Goal: Transaction & Acquisition: Subscribe to service/newsletter

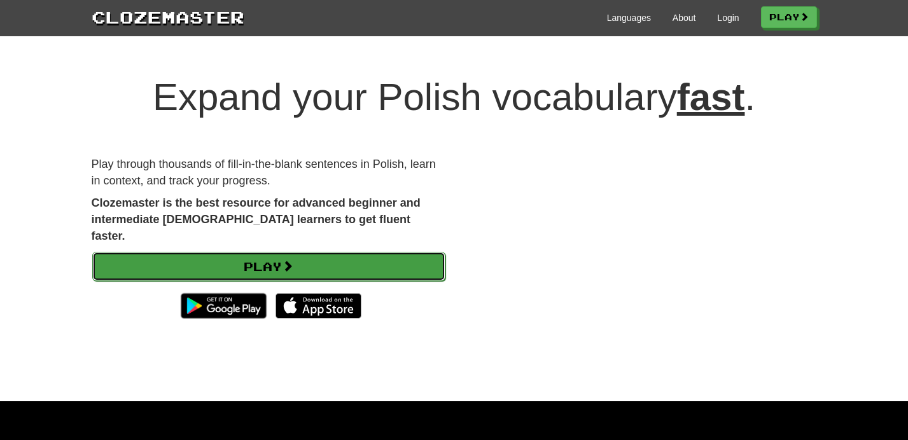
click at [179, 255] on link "Play" at bounding box center [268, 266] width 353 height 29
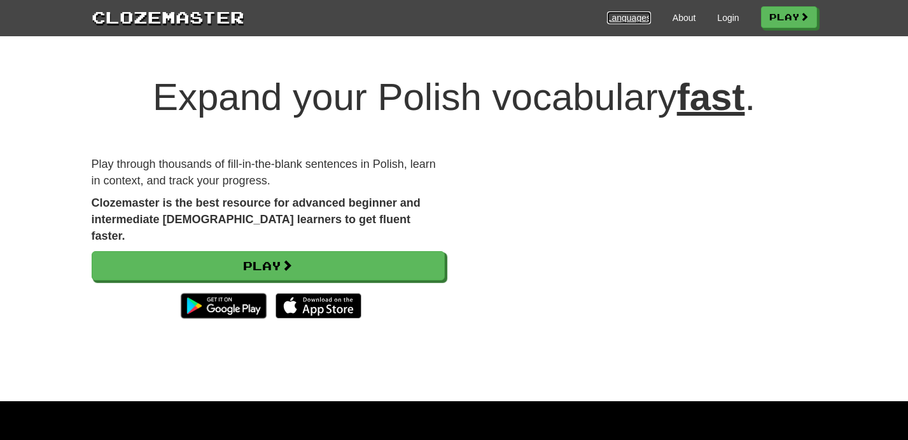
click at [620, 16] on link "Languages" at bounding box center [629, 17] width 44 height 13
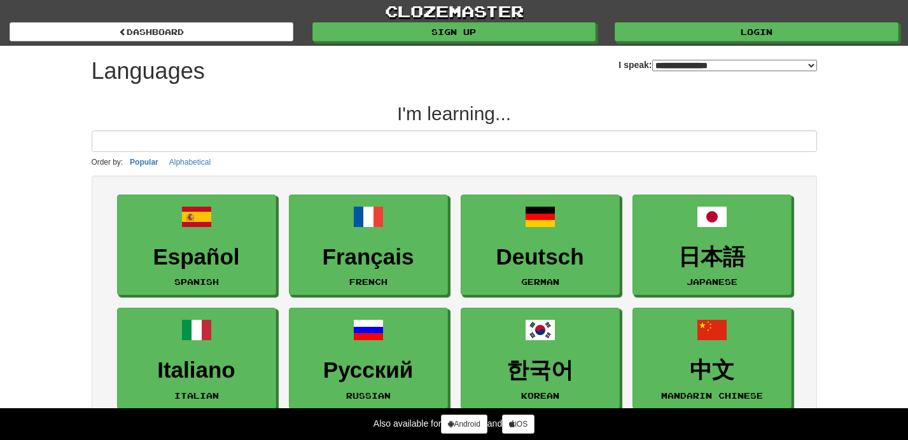
select select "*******"
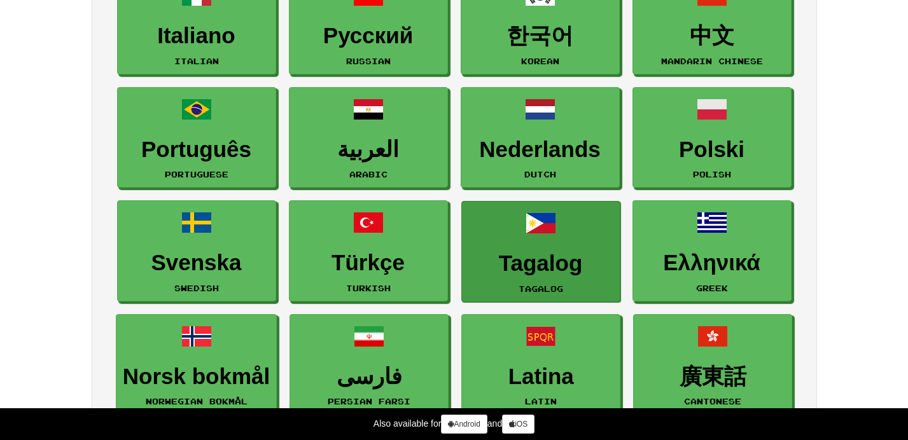
scroll to position [337, 0]
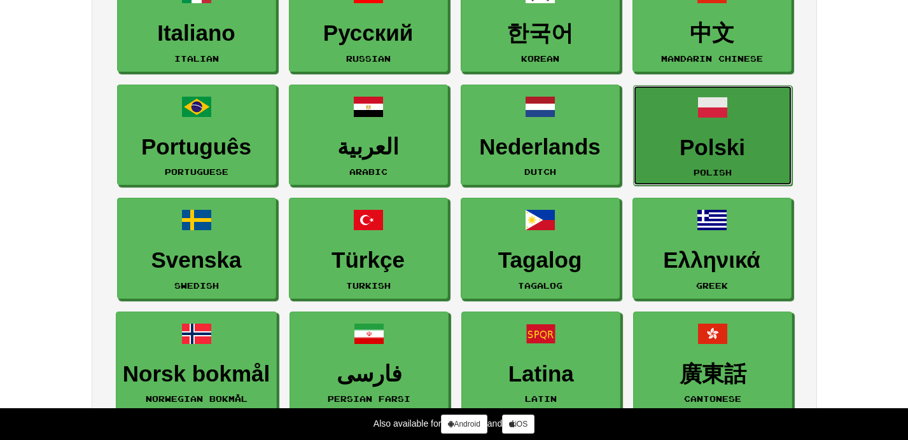
click at [703, 137] on h3 "Polski" at bounding box center [712, 147] width 145 height 25
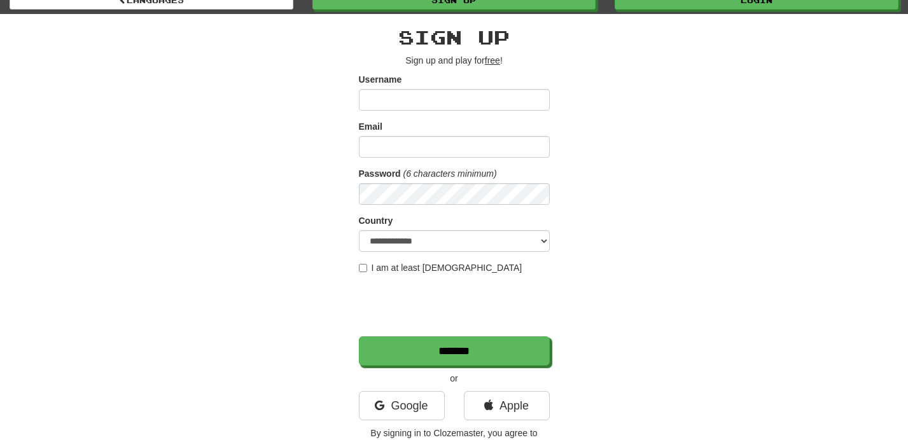
scroll to position [43, 0]
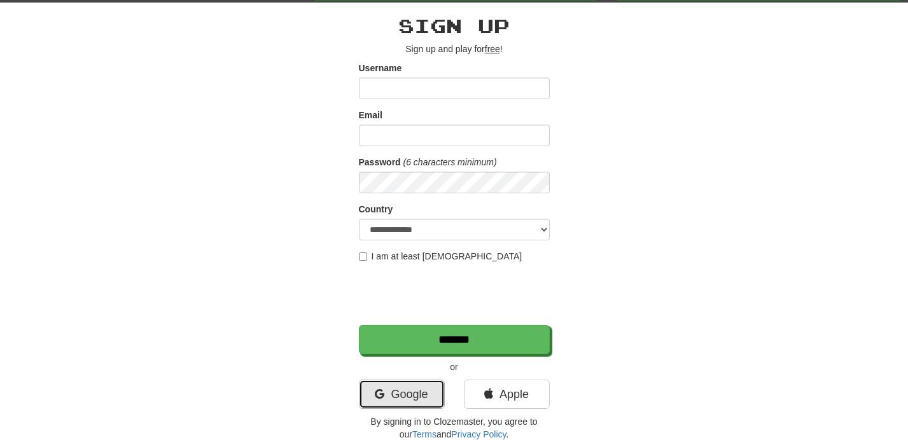
click at [409, 402] on link "Google" at bounding box center [402, 394] width 86 height 29
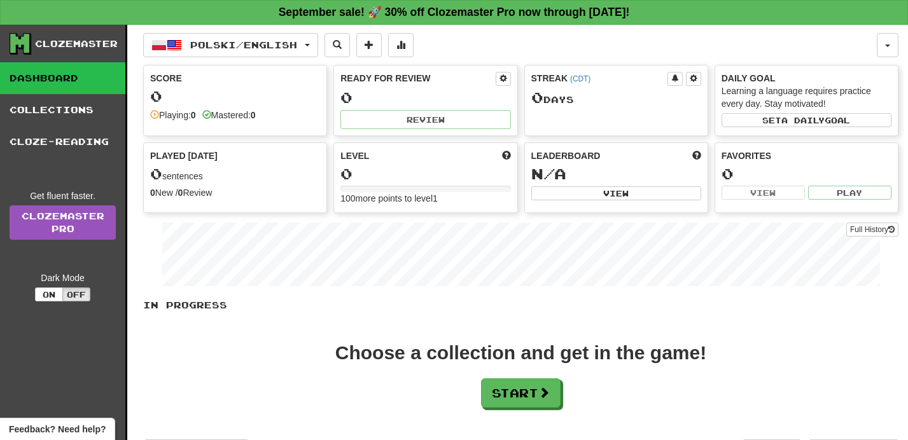
click at [235, 105] on div "Score 0 Playing: 0 Mastered: 0" at bounding box center [235, 97] width 183 height 62
click at [373, 49] on span at bounding box center [368, 44] width 9 height 9
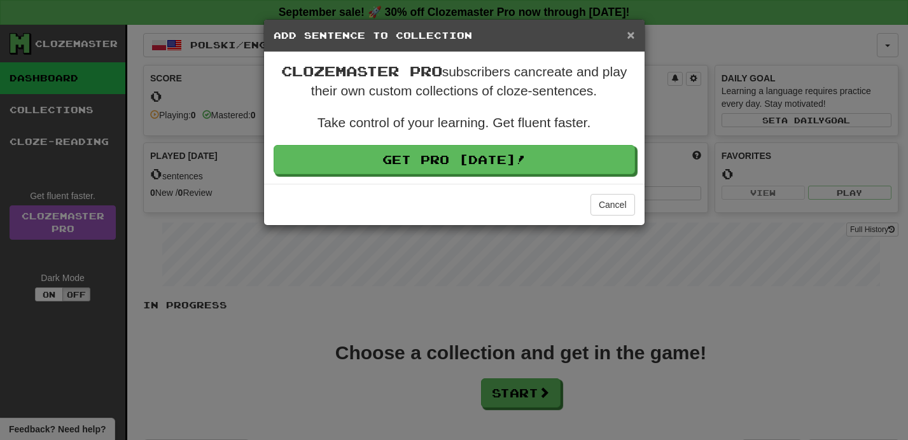
click at [627, 38] on span "×" at bounding box center [631, 34] width 8 height 15
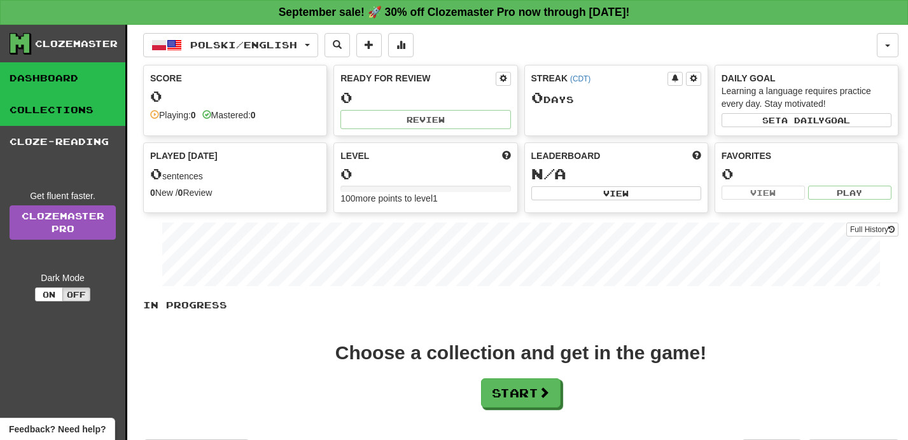
click at [71, 120] on link "Collections" at bounding box center [62, 110] width 125 height 32
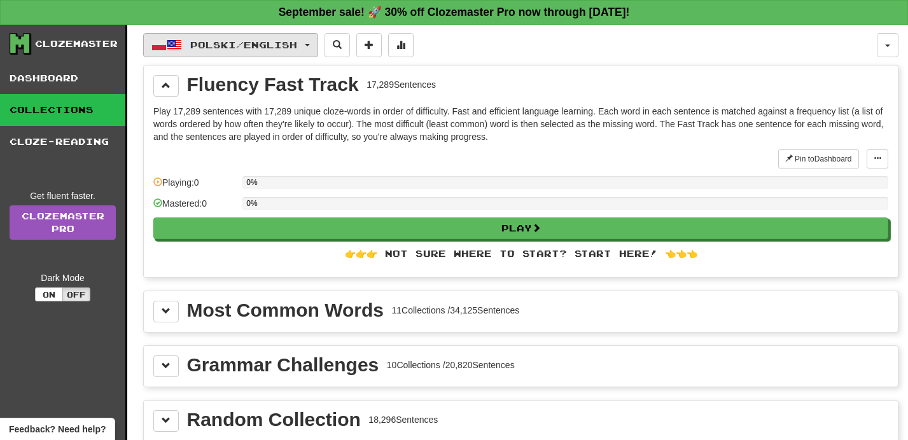
click at [258, 38] on button "Polski / English" at bounding box center [230, 45] width 175 height 24
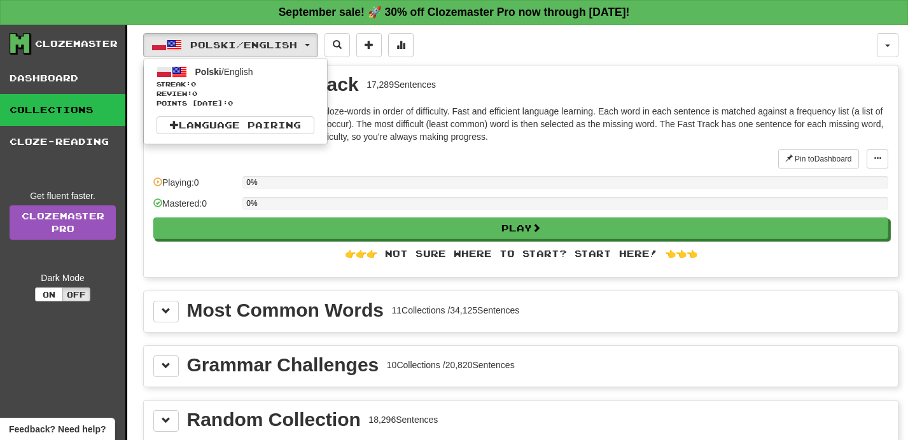
click at [451, 128] on p "Play 17,289 sentences with 17,289 unique cloze-words in order of difficulty. Fa…" at bounding box center [520, 124] width 735 height 38
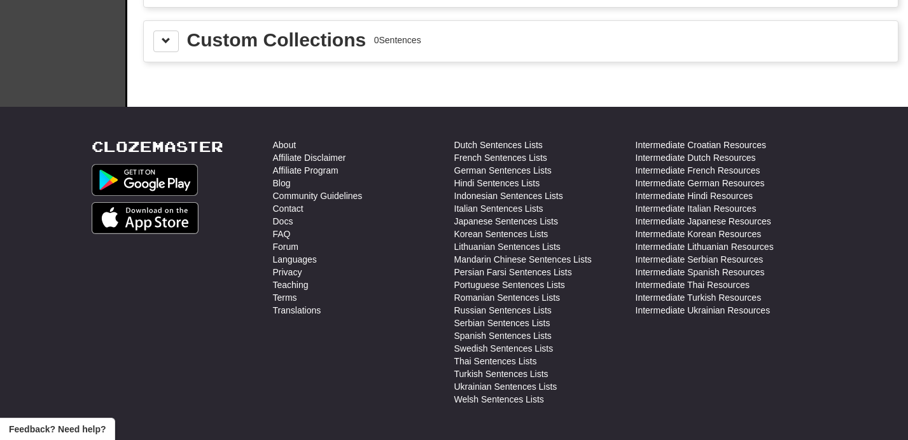
scroll to position [521, 0]
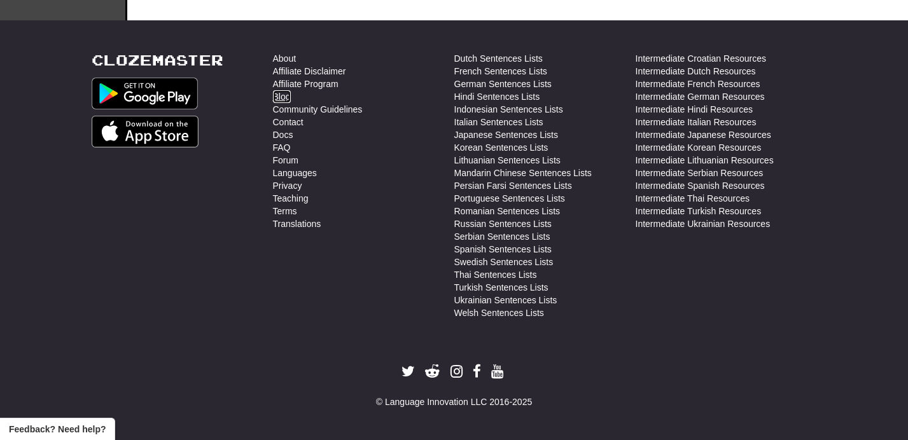
click at [280, 101] on link "Blog" at bounding box center [282, 96] width 18 height 13
